Goal: Task Accomplishment & Management: Manage account settings

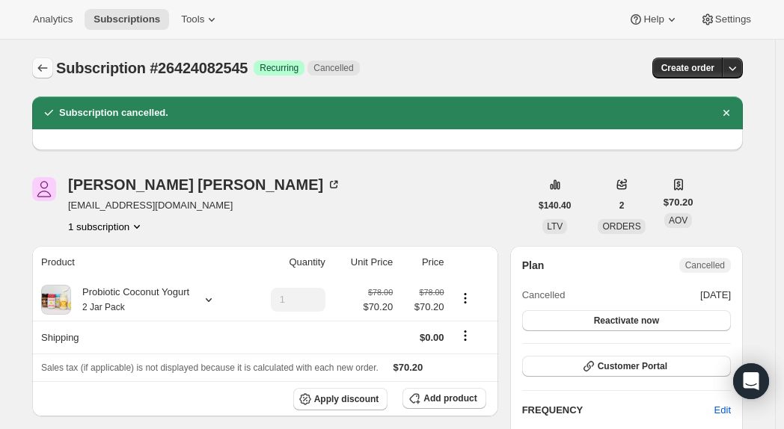
scroll to position [-1, 0]
click at [46, 67] on icon "Subscriptions" at bounding box center [42, 68] width 15 height 15
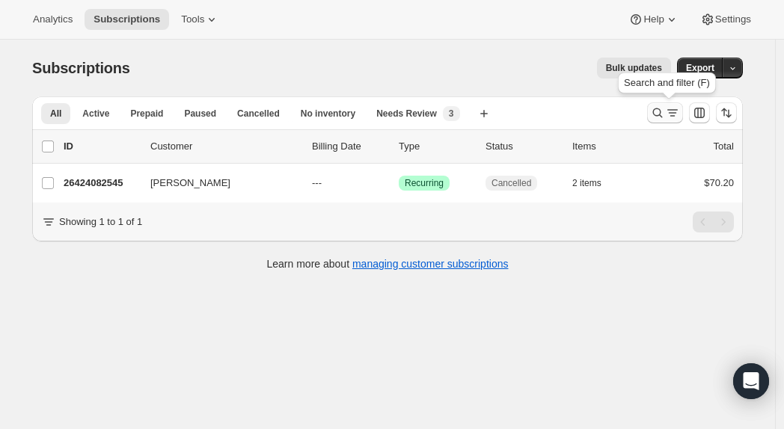
click at [662, 111] on icon "Search and filter results" at bounding box center [657, 112] width 15 height 15
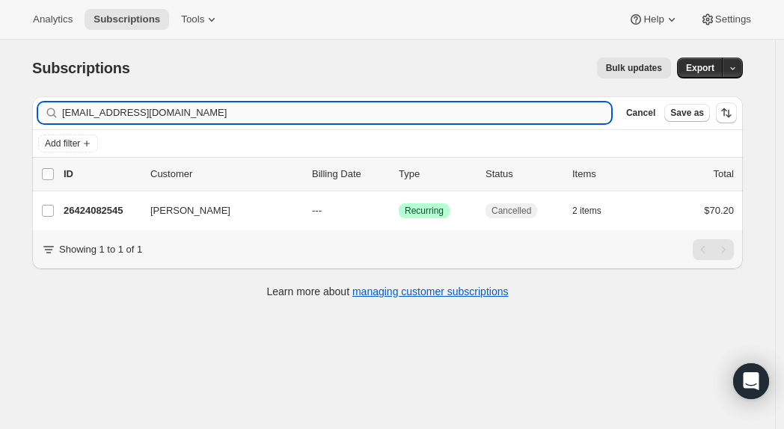
click at [162, 120] on input "[EMAIL_ADDRESS][DOMAIN_NAME]" at bounding box center [336, 112] width 549 height 21
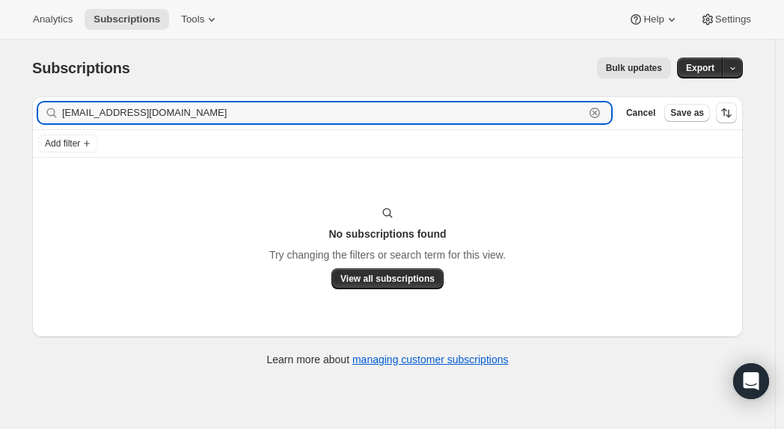
click at [170, 114] on input "[EMAIL_ADDRESS][DOMAIN_NAME]" at bounding box center [323, 112] width 522 height 21
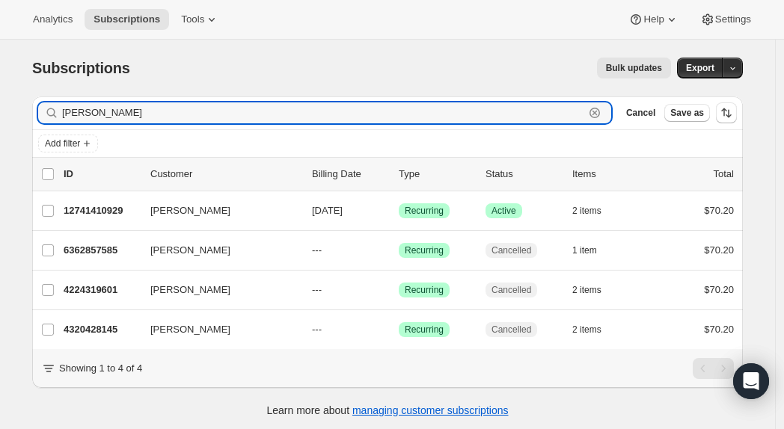
click at [171, 114] on input "[PERSON_NAME]" at bounding box center [323, 112] width 522 height 21
paste input "[EMAIL_ADDRESS][DOMAIN_NAME]"
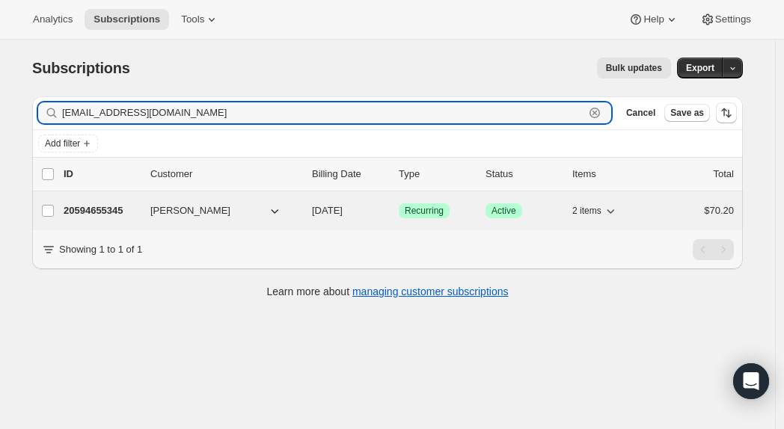
type input "[EMAIL_ADDRESS][DOMAIN_NAME]"
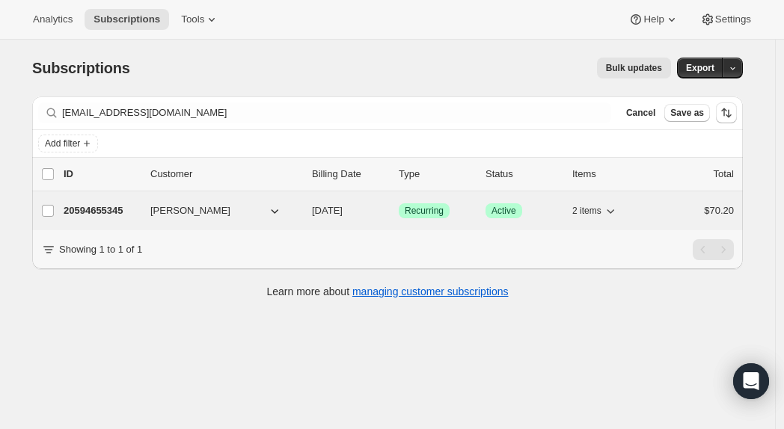
click at [116, 212] on p "20594655345" at bounding box center [101, 210] width 75 height 15
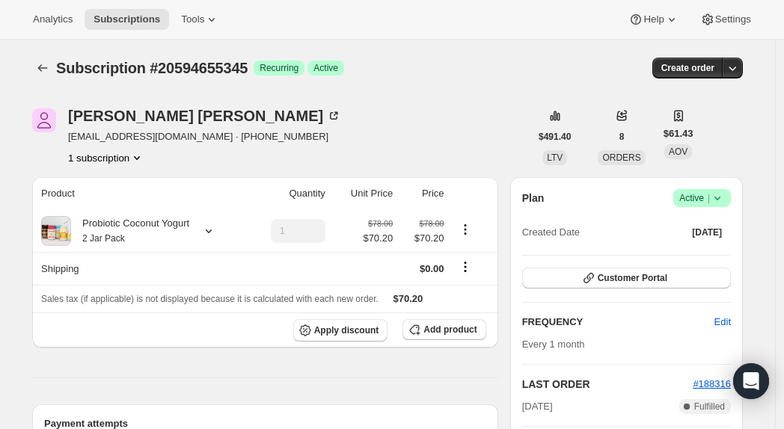
click at [711, 205] on span "Active |" at bounding box center [702, 198] width 46 height 15
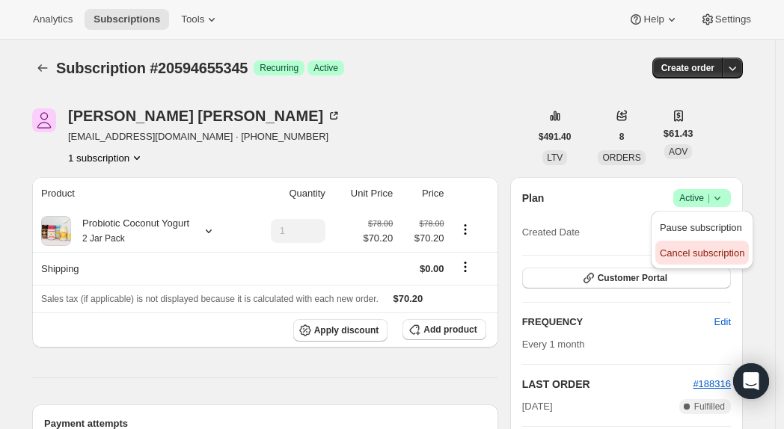
click at [706, 256] on span "Cancel subscription" at bounding box center [702, 253] width 85 height 11
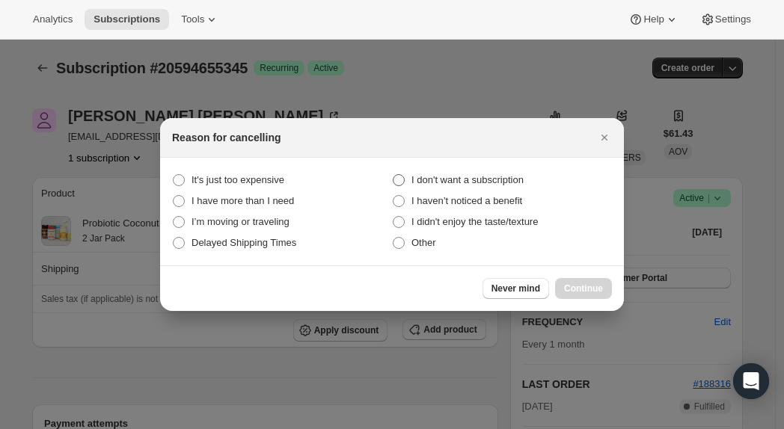
click at [463, 181] on span "I don't want a subscription" at bounding box center [467, 179] width 112 height 11
click at [393, 175] on subscription "I don't want a subscription" at bounding box center [393, 174] width 1 height 1
radio subscription "true"
click at [577, 284] on span "Continue" at bounding box center [583, 289] width 39 height 12
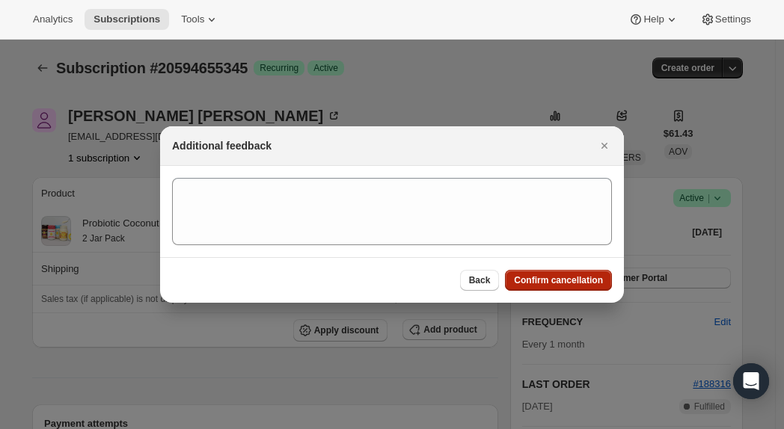
click at [533, 275] on span "Confirm cancellation" at bounding box center [558, 280] width 89 height 12
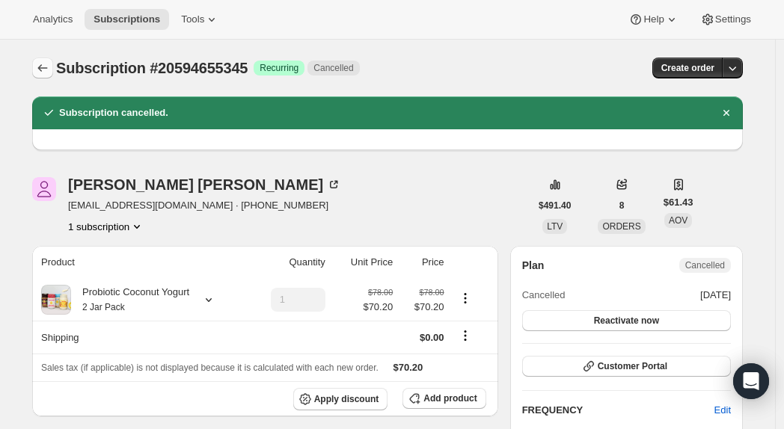
click at [49, 76] on button "Subscriptions" at bounding box center [42, 68] width 21 height 21
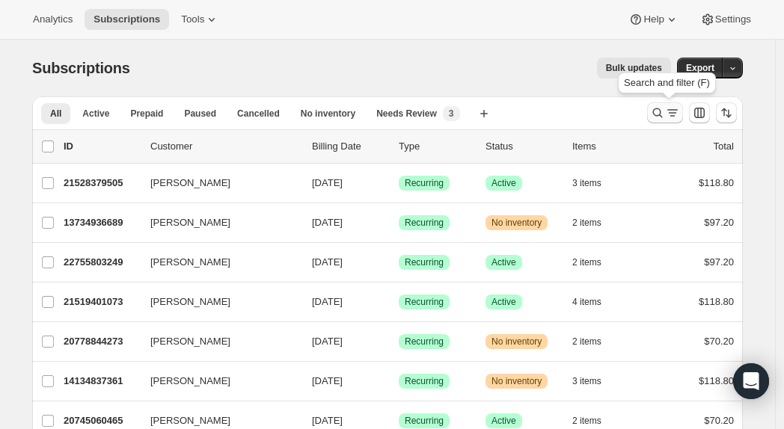
click at [673, 112] on icon "Search and filter results" at bounding box center [672, 112] width 15 height 15
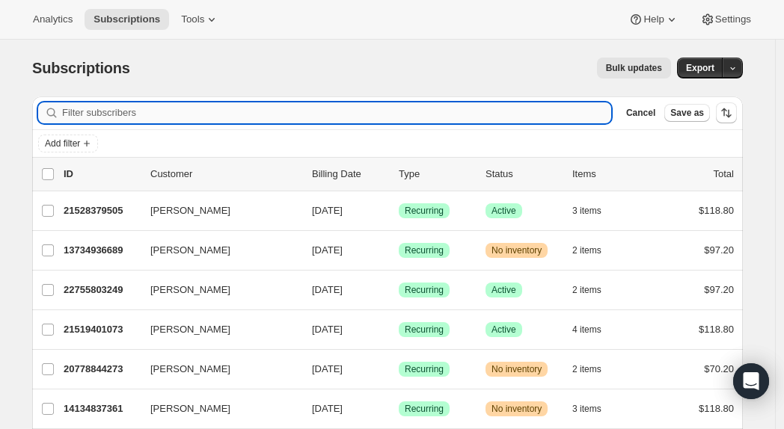
click at [252, 116] on input "Filter subscribers" at bounding box center [336, 112] width 549 height 21
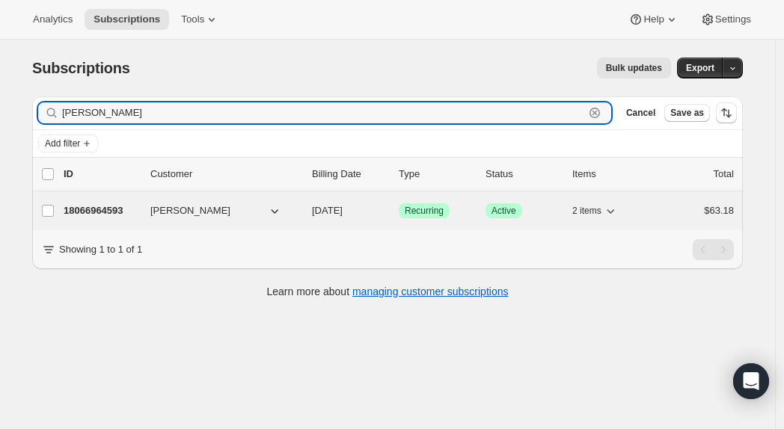
type input "[PERSON_NAME]"
click at [108, 209] on p "18066964593" at bounding box center [101, 210] width 75 height 15
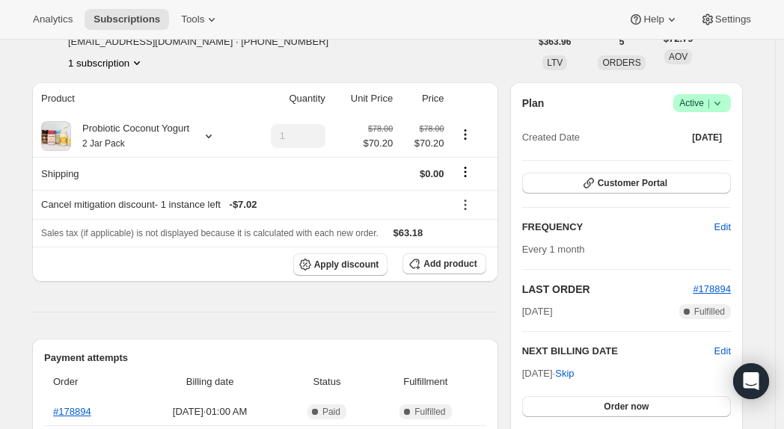
scroll to position [153, 0]
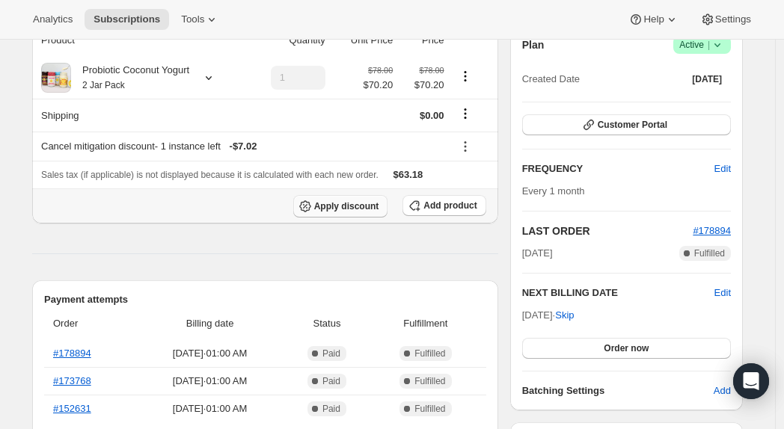
click at [346, 208] on span "Apply discount" at bounding box center [346, 206] width 65 height 12
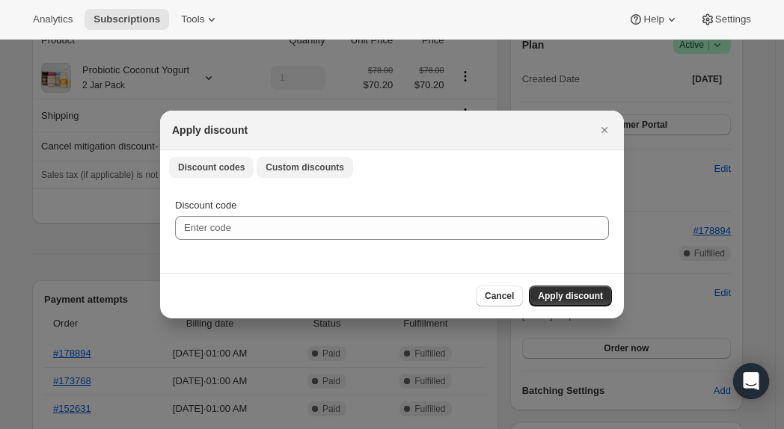
click at [310, 171] on span "Custom discounts" at bounding box center [305, 168] width 79 height 12
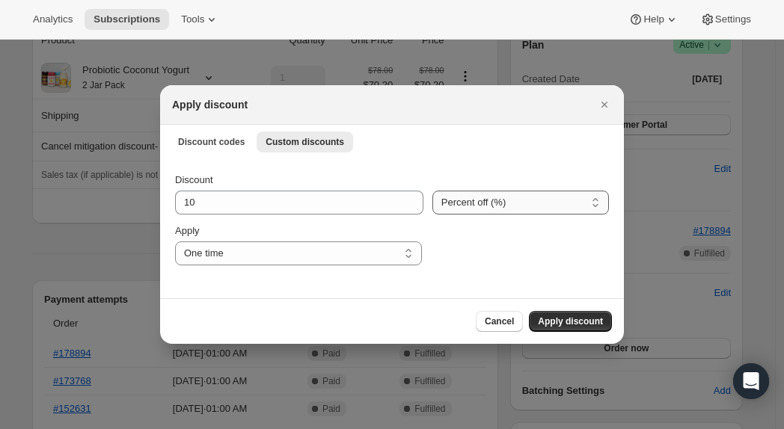
select select "fixed"
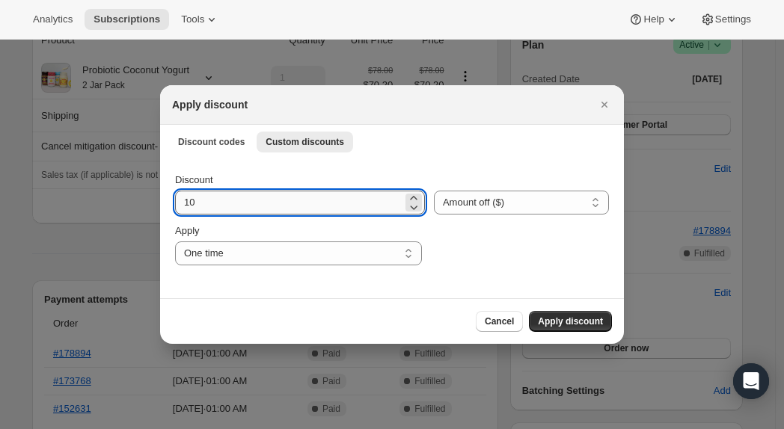
click at [248, 203] on input "10" at bounding box center [288, 203] width 227 height 24
type input "35.1"
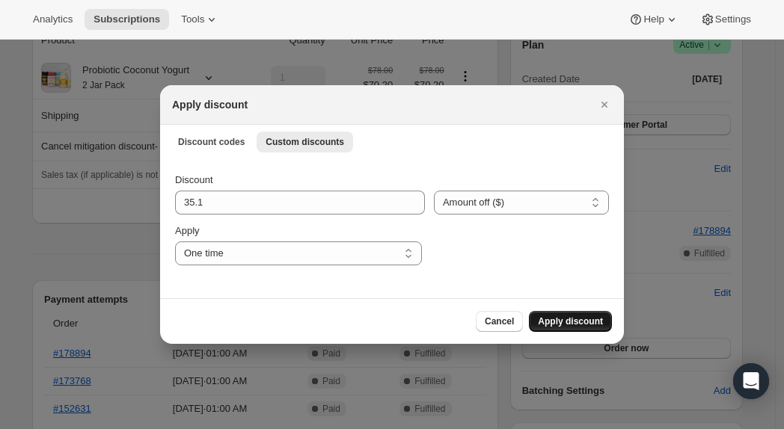
click at [571, 321] on span "Apply discount" at bounding box center [570, 322] width 65 height 12
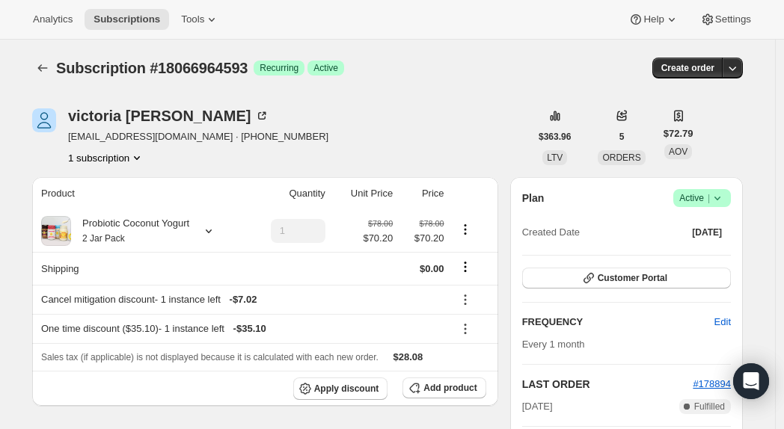
scroll to position [0, 0]
click at [50, 70] on icon "Subscriptions" at bounding box center [42, 68] width 15 height 15
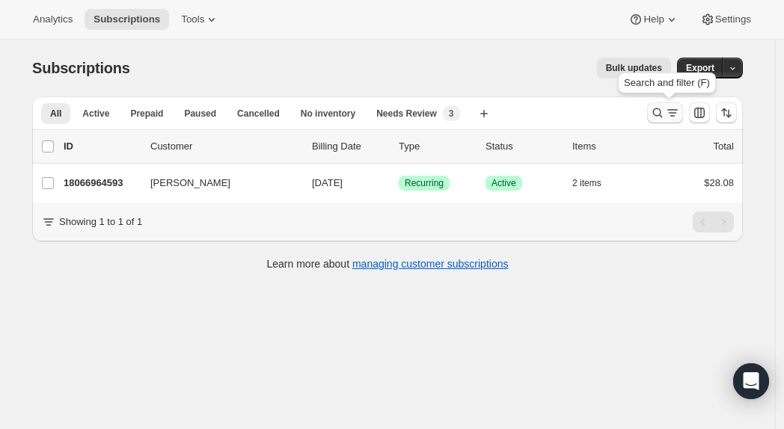
click at [665, 110] on icon "Search and filter results" at bounding box center [657, 112] width 15 height 15
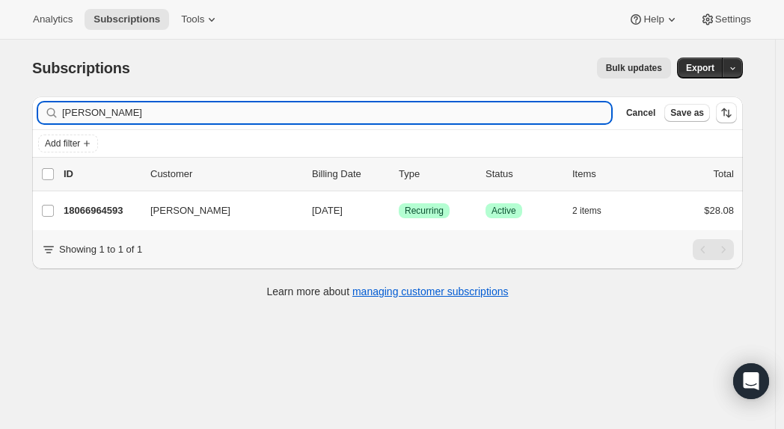
click at [289, 113] on input "[PERSON_NAME]" at bounding box center [336, 112] width 549 height 21
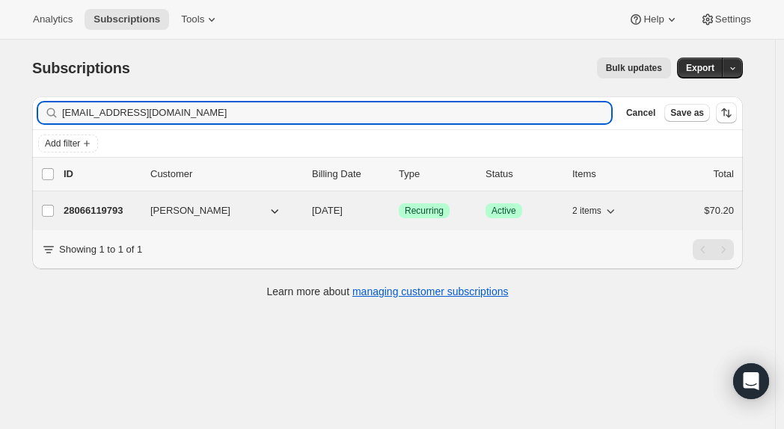
type input "[EMAIL_ADDRESS][DOMAIN_NAME]"
click at [100, 218] on p "28066119793" at bounding box center [101, 210] width 75 height 15
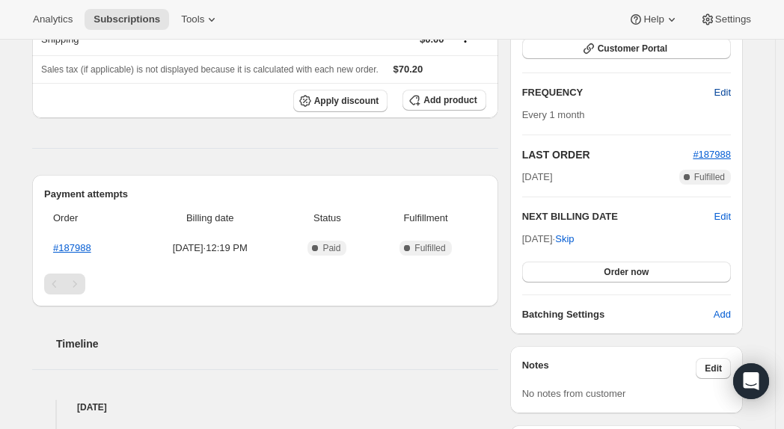
scroll to position [243, 0]
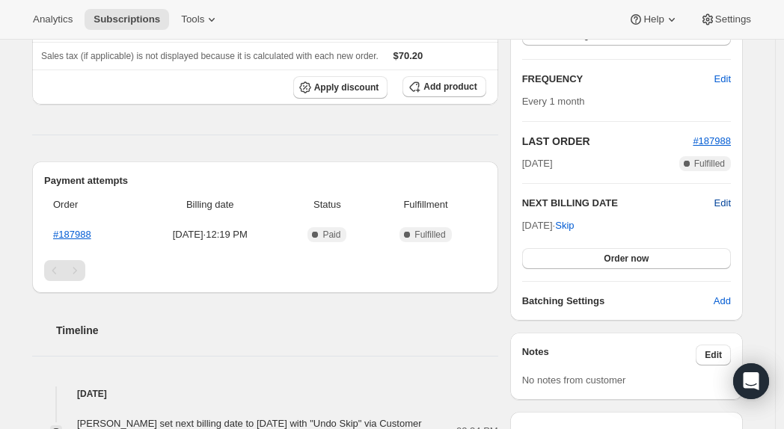
click at [724, 202] on span "Edit" at bounding box center [722, 203] width 16 height 15
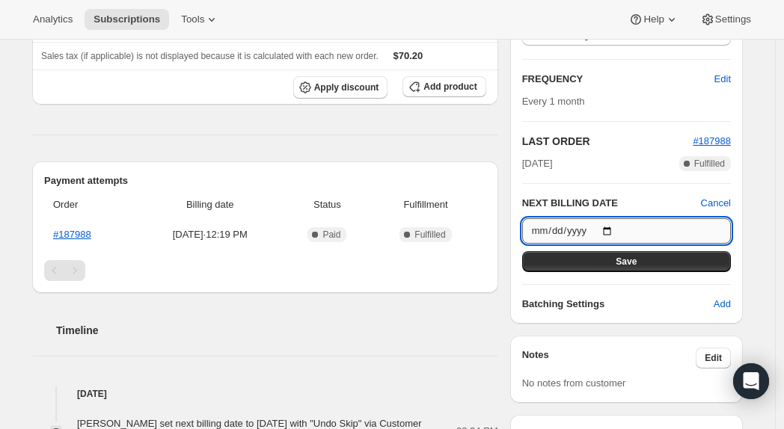
click at [656, 224] on input "[DATE]" at bounding box center [626, 230] width 209 height 25
type input "[DATE]"
click at [701, 261] on button "Save" at bounding box center [626, 261] width 209 height 21
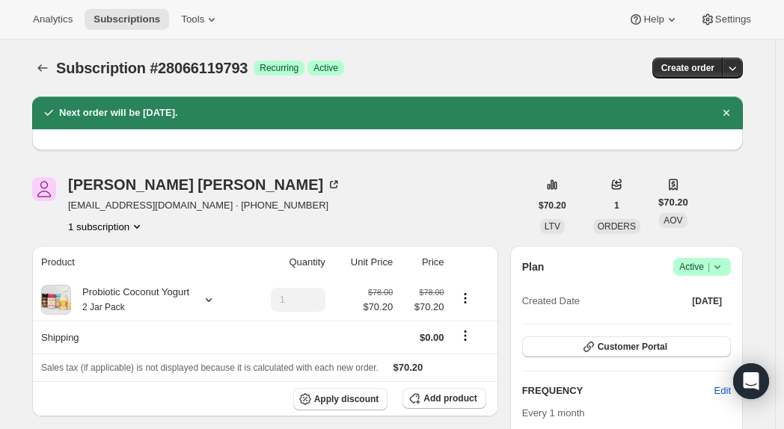
scroll to position [0, 0]
click at [47, 75] on icon "Subscriptions" at bounding box center [42, 68] width 15 height 15
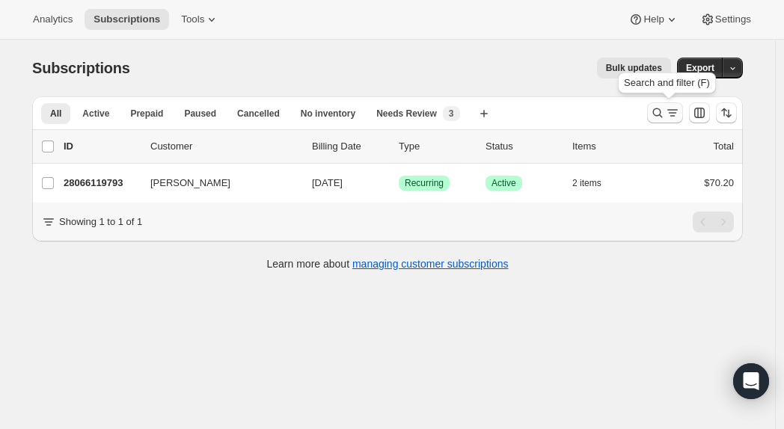
click at [660, 105] on button "Search and filter results" at bounding box center [665, 112] width 36 height 21
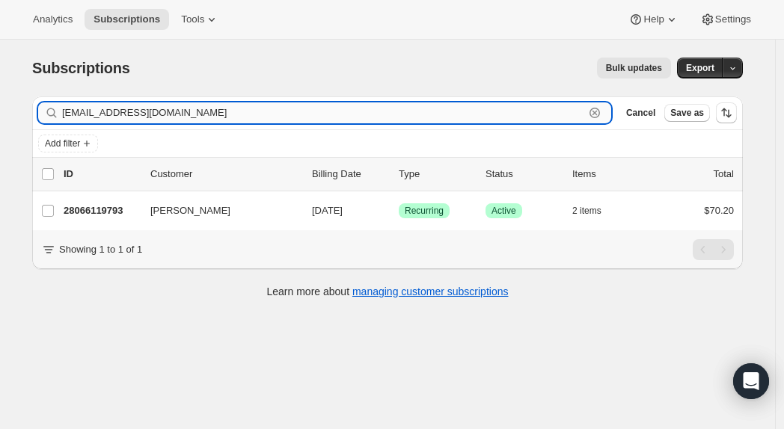
click at [242, 117] on input "[EMAIL_ADDRESS][DOMAIN_NAME]" at bounding box center [323, 112] width 522 height 21
paste input "7saile"
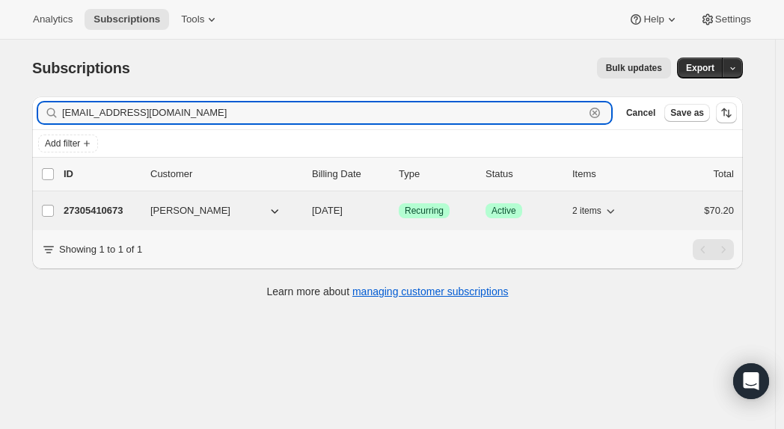
type input "[EMAIL_ADDRESS][DOMAIN_NAME]"
click at [116, 214] on p "27305410673" at bounding box center [101, 210] width 75 height 15
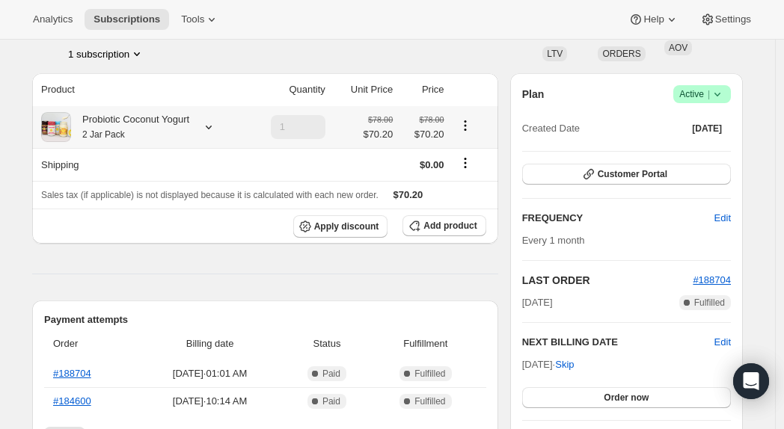
scroll to position [105, 0]
click at [722, 87] on icon at bounding box center [717, 93] width 15 height 15
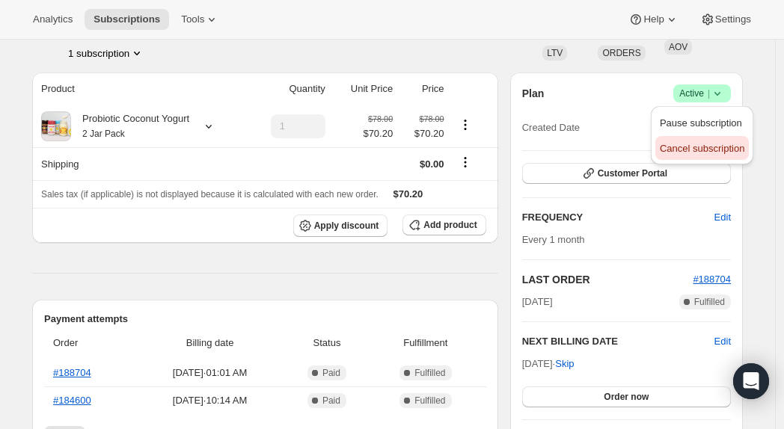
click at [670, 149] on span "Cancel subscription" at bounding box center [702, 148] width 85 height 11
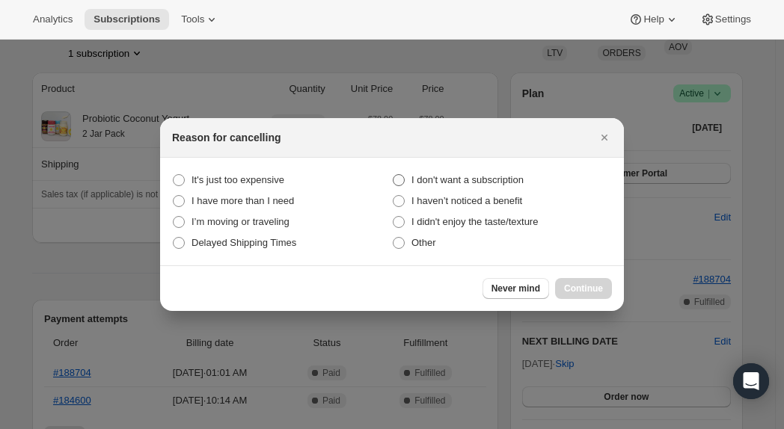
click at [432, 180] on span "I don't want a subscription" at bounding box center [467, 179] width 112 height 11
click at [393, 175] on subscription "I don't want a subscription" at bounding box center [393, 174] width 1 height 1
radio subscription "true"
click at [570, 285] on span "Continue" at bounding box center [583, 289] width 39 height 12
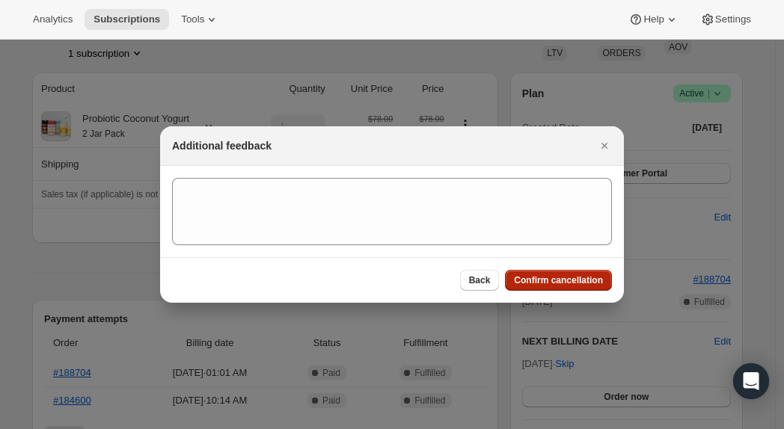
click at [564, 285] on span "Confirm cancellation" at bounding box center [558, 280] width 89 height 12
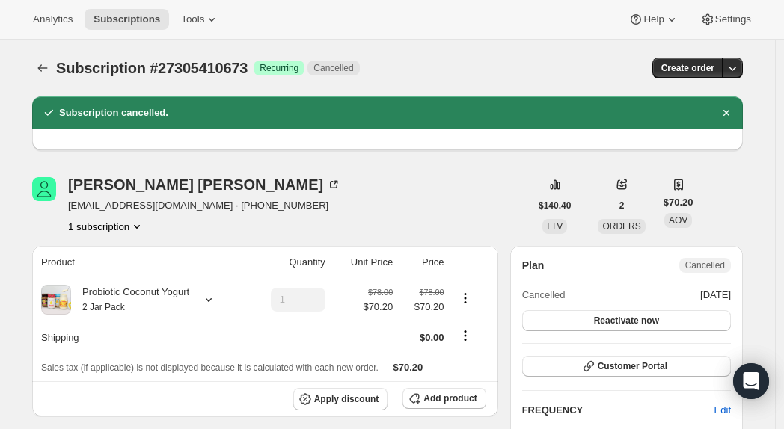
scroll to position [0, 0]
click at [44, 67] on icon "Subscriptions" at bounding box center [42, 68] width 15 height 15
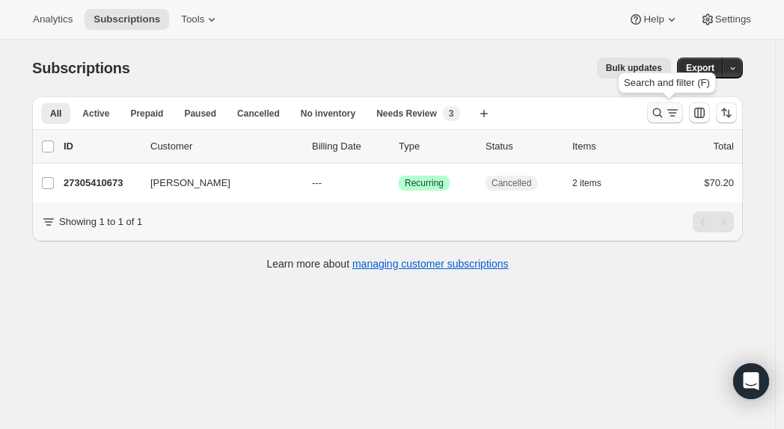
click at [675, 119] on icon "Search and filter results" at bounding box center [672, 112] width 15 height 15
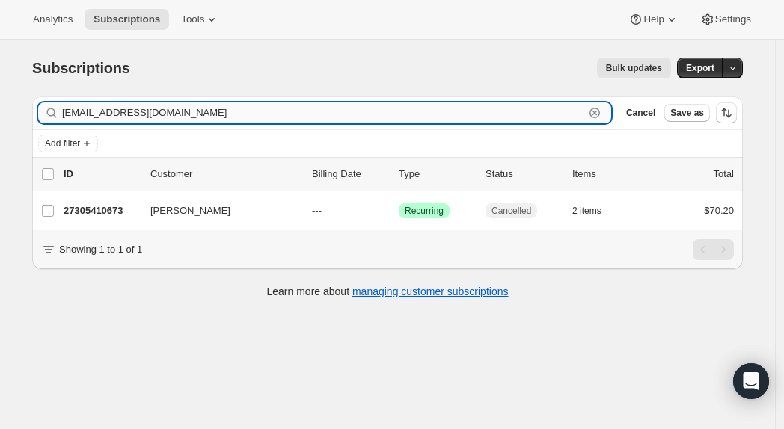
click at [245, 110] on input "[EMAIL_ADDRESS][DOMAIN_NAME]" at bounding box center [323, 112] width 522 height 21
paste input "jnleffel"
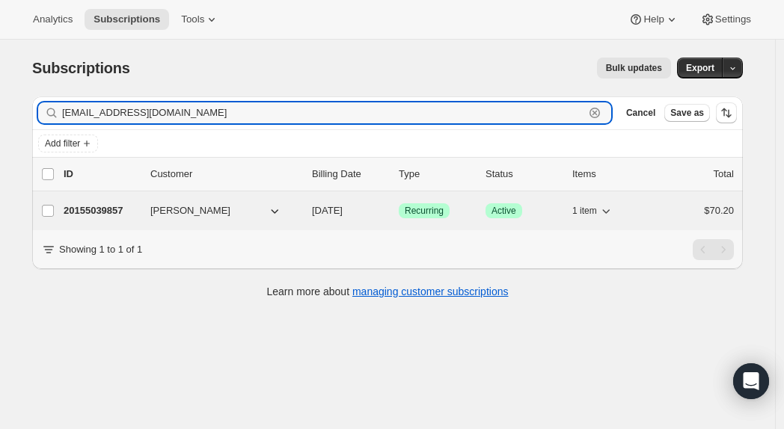
type input "[EMAIL_ADDRESS][DOMAIN_NAME]"
click at [107, 212] on p "20155039857" at bounding box center [101, 210] width 75 height 15
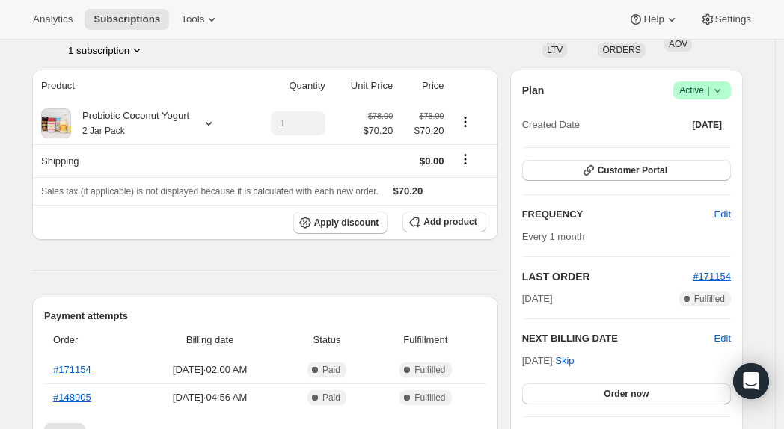
scroll to position [120, 0]
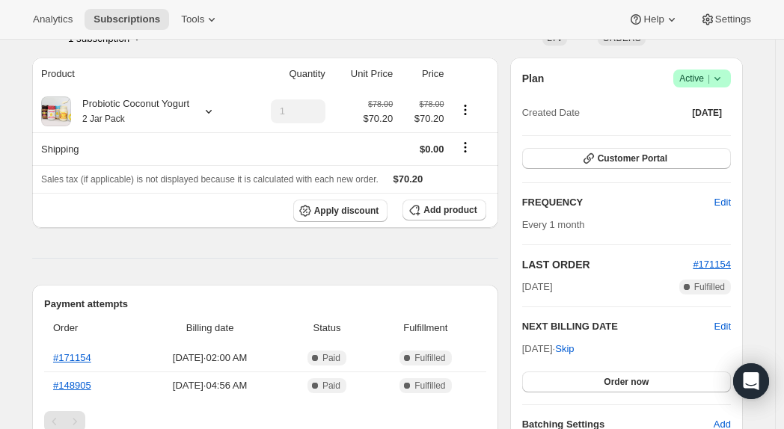
click at [708, 79] on span "Active |" at bounding box center [702, 78] width 46 height 15
click at [700, 137] on span "Cancel subscription" at bounding box center [702, 133] width 85 height 11
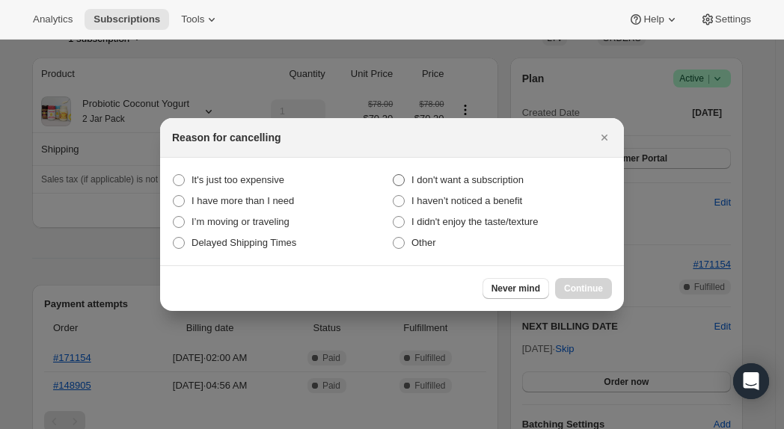
click at [447, 177] on span "I don't want a subscription" at bounding box center [467, 179] width 112 height 11
click at [393, 175] on subscription "I don't want a subscription" at bounding box center [393, 174] width 1 height 1
radio subscription "true"
click at [574, 285] on span "Continue" at bounding box center [583, 289] width 39 height 12
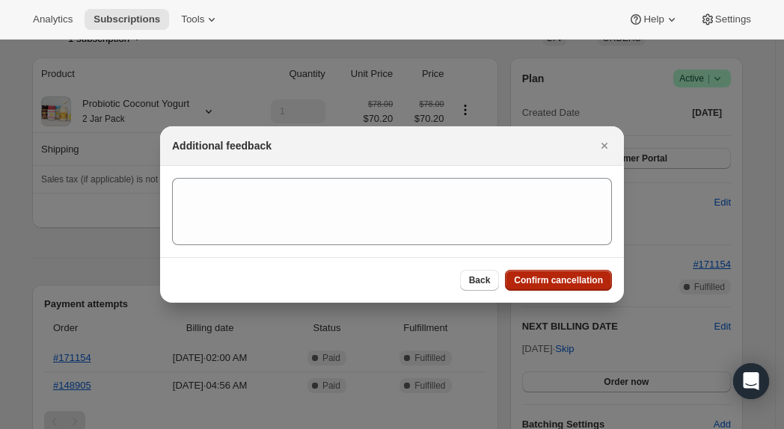
click at [569, 283] on span "Confirm cancellation" at bounding box center [558, 280] width 89 height 12
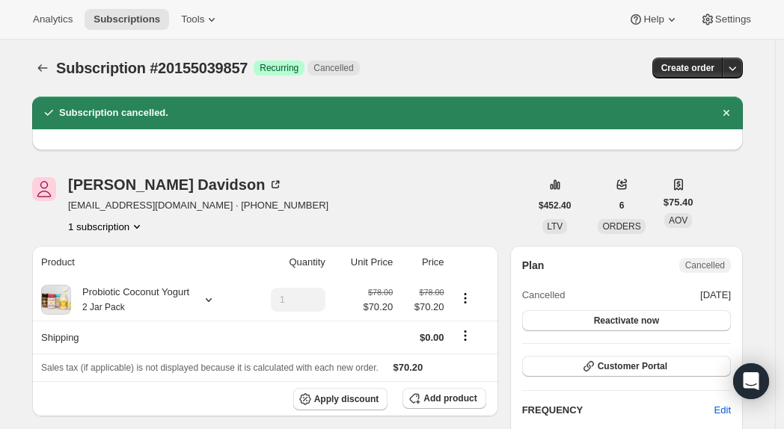
scroll to position [0, 0]
click at [43, 67] on icon "Subscriptions" at bounding box center [42, 68] width 15 height 15
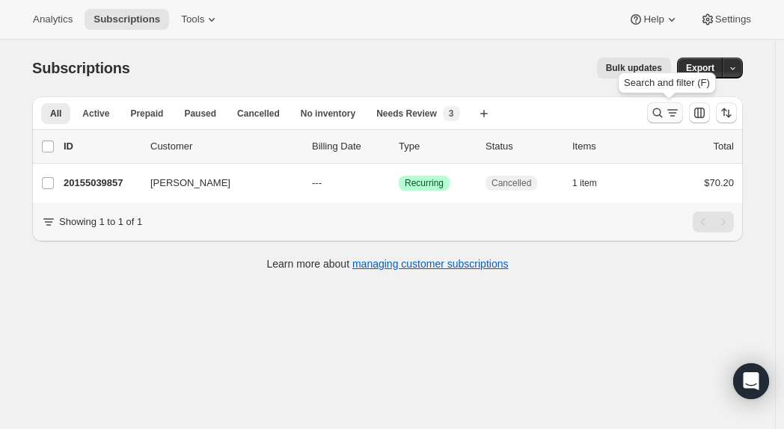
click at [679, 108] on icon "Search and filter results" at bounding box center [672, 112] width 15 height 15
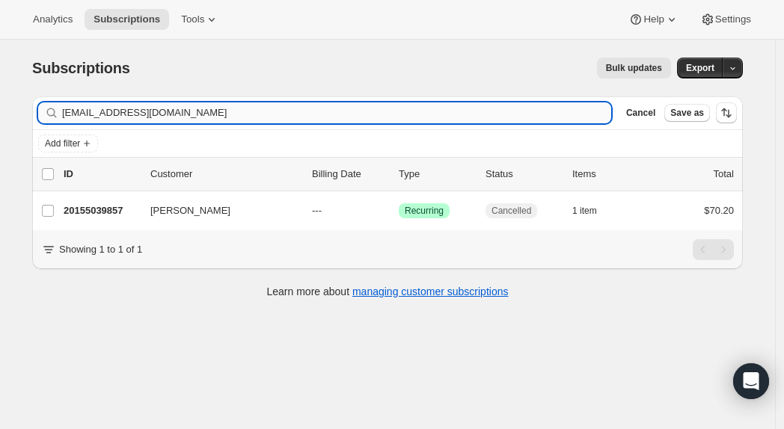
click at [184, 111] on input "[EMAIL_ADDRESS][DOMAIN_NAME]" at bounding box center [336, 112] width 549 height 21
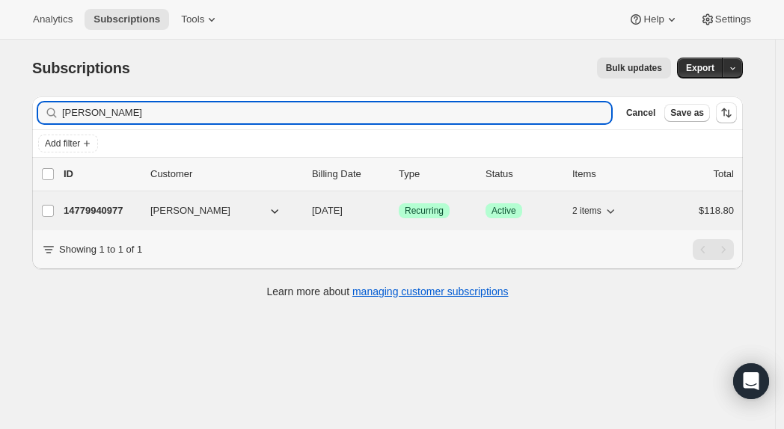
type input "[PERSON_NAME]"
click at [112, 211] on p "14779940977" at bounding box center [101, 210] width 75 height 15
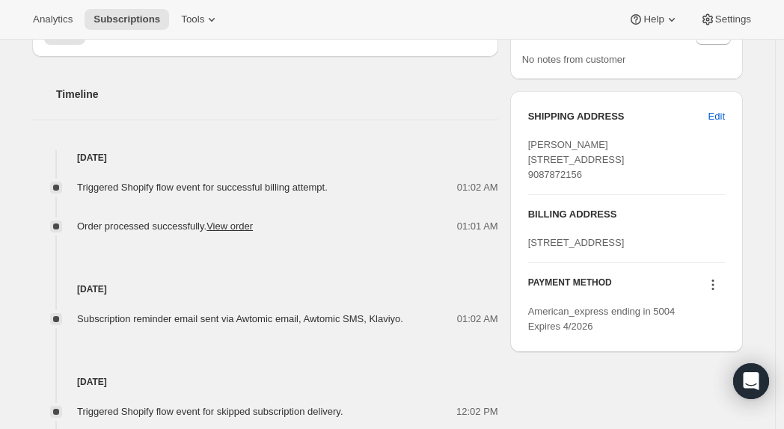
scroll to position [600, 0]
